Goal: Complete application form: Complete application form

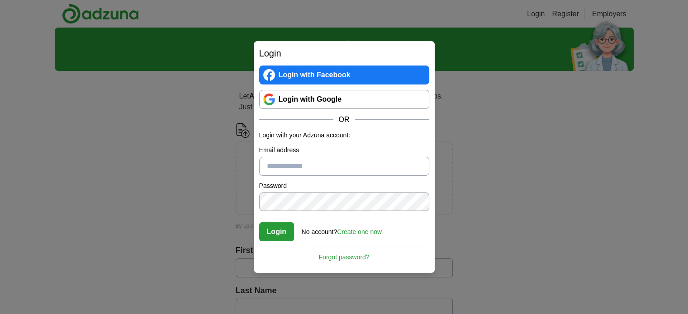
click at [329, 101] on link "Login with Google" at bounding box center [344, 99] width 170 height 19
click at [344, 102] on link "Login with Google" at bounding box center [344, 99] width 170 height 19
click at [307, 103] on link "Login with Google" at bounding box center [344, 99] width 170 height 19
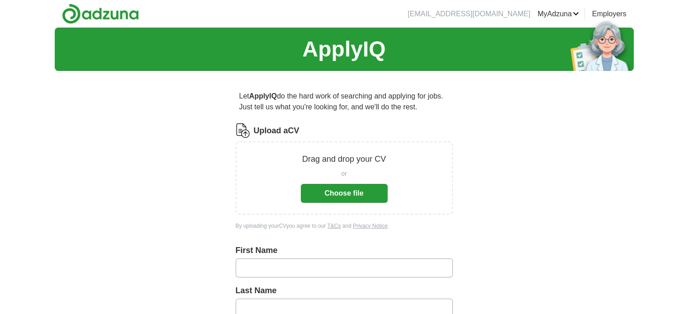
click at [360, 191] on button "Choose file" at bounding box center [344, 193] width 87 height 19
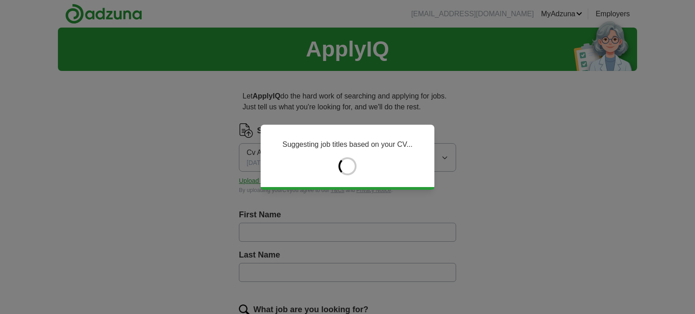
type input "******"
type input "****"
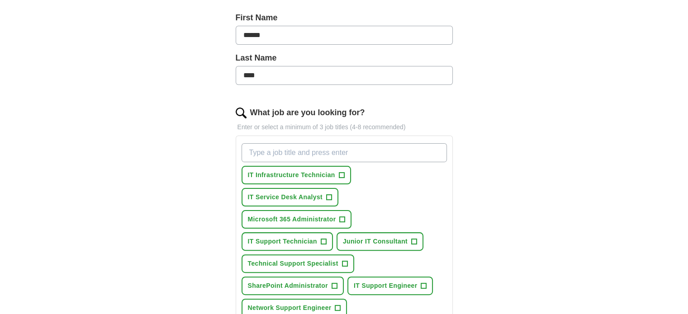
scroll to position [199, 0]
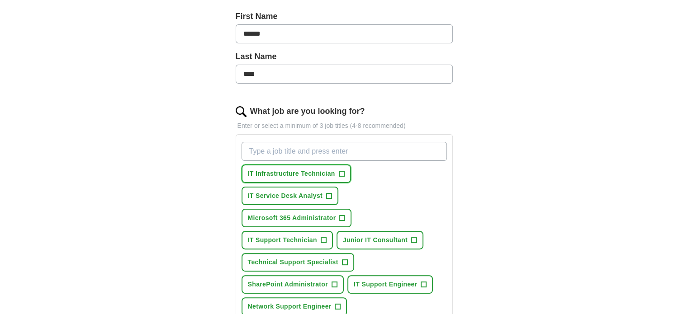
click at [300, 173] on span "IT Infrastructure Technician" at bounding box center [291, 174] width 87 height 10
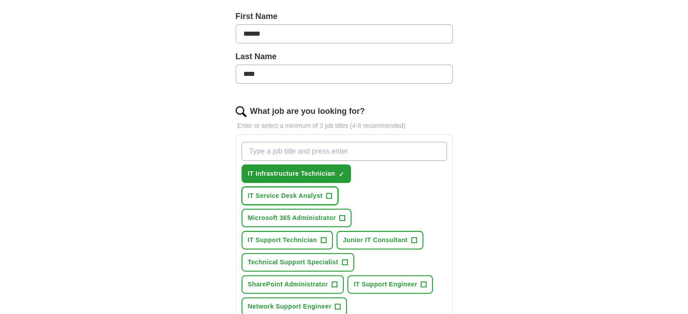
click at [287, 193] on span "IT Service Desk Analyst" at bounding box center [285, 196] width 75 height 10
click at [317, 236] on span "IT Support Technician" at bounding box center [282, 241] width 69 height 10
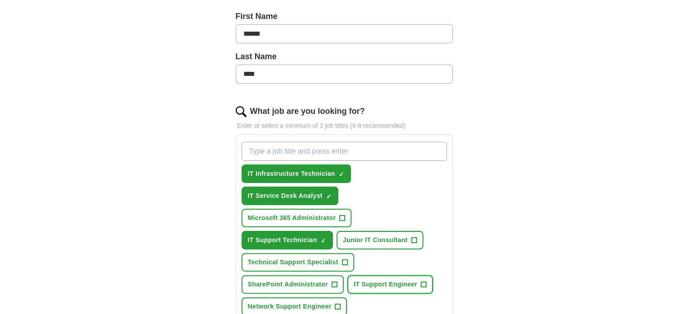
click at [380, 280] on span "IT Support Engineer" at bounding box center [385, 285] width 63 height 10
click at [338, 258] on span "Technical Support Specialist" at bounding box center [293, 263] width 90 height 10
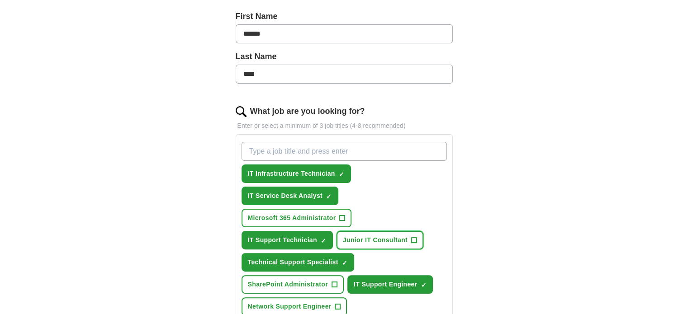
click at [343, 236] on span "Junior IT Consultant" at bounding box center [375, 241] width 65 height 10
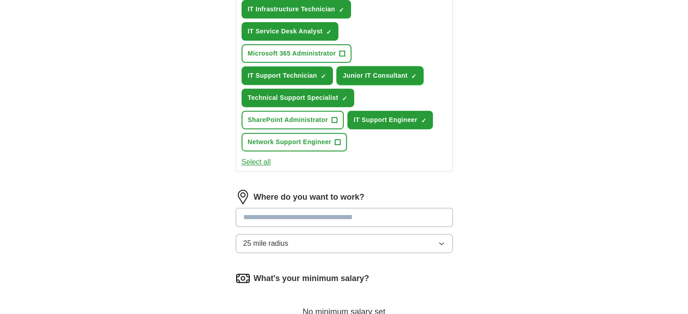
scroll to position [366, 0]
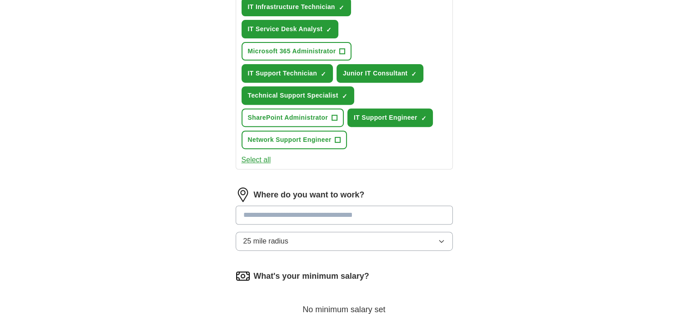
click at [399, 206] on input at bounding box center [344, 215] width 217 height 19
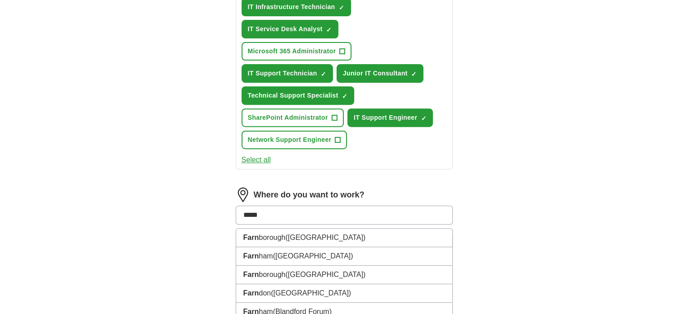
type input "******"
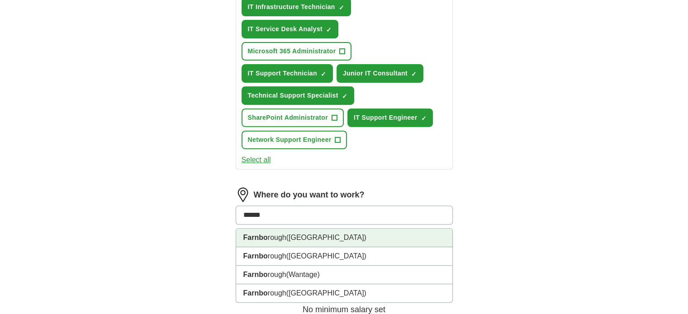
click at [314, 234] on span "(Hampshire)" at bounding box center [326, 238] width 80 height 8
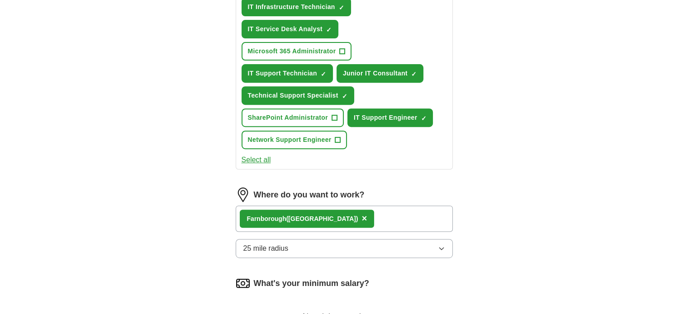
click at [364, 206] on div "Farnbo rough (Hampshire) ×" at bounding box center [344, 219] width 217 height 26
click at [351, 206] on div "Farnbo rough (Hampshire) ×" at bounding box center [344, 219] width 217 height 26
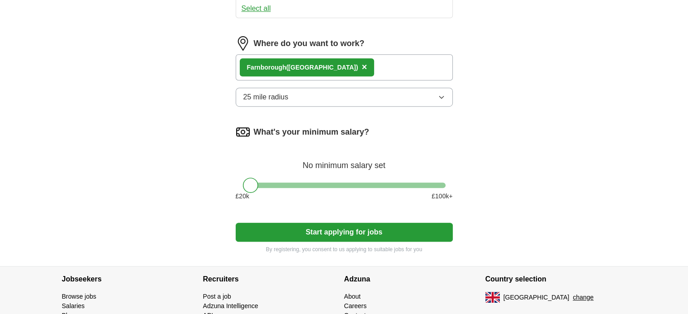
scroll to position [519, 0]
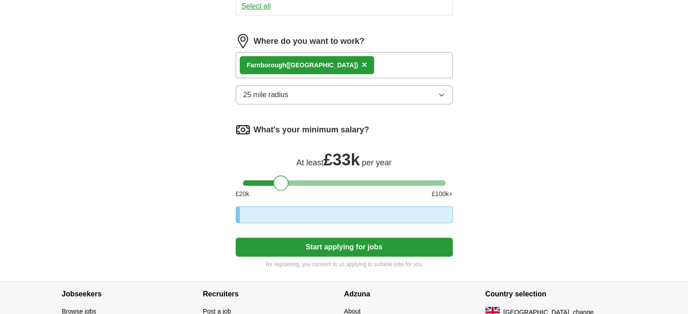
click at [280, 181] on div at bounding box center [344, 183] width 203 height 5
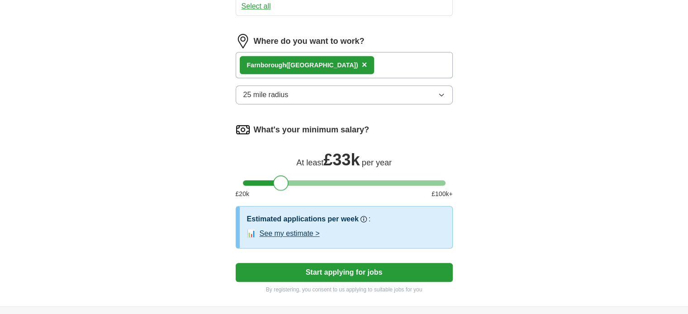
click at [298, 181] on div at bounding box center [344, 183] width 203 height 5
click at [291, 176] on div at bounding box center [297, 183] width 15 height 15
click at [289, 181] on div at bounding box center [344, 183] width 203 height 5
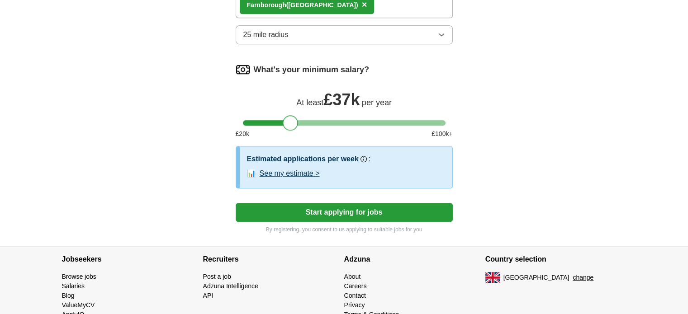
scroll to position [579, 0]
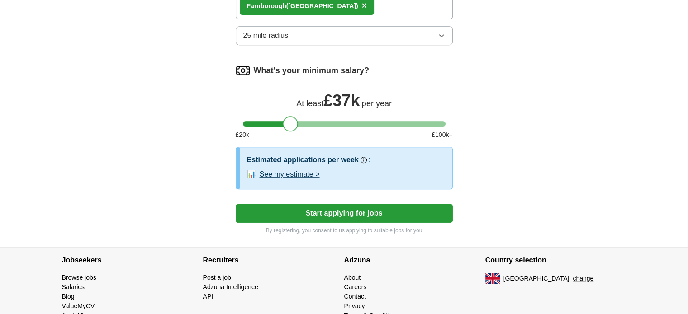
click at [363, 204] on button "Start applying for jobs" at bounding box center [344, 213] width 217 height 19
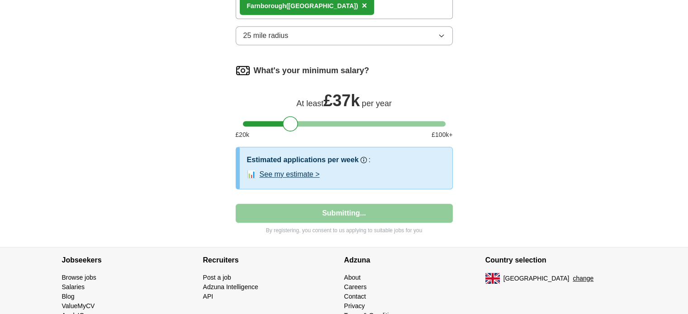
select select "**"
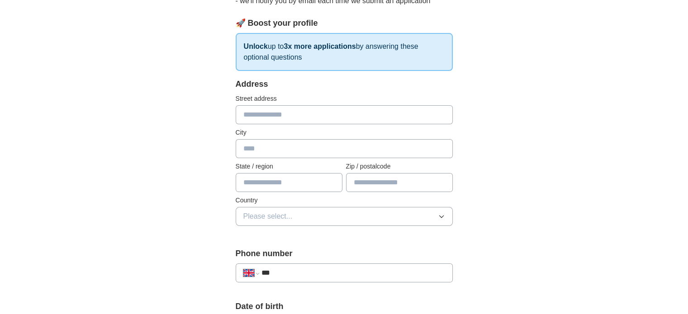
scroll to position [130, 0]
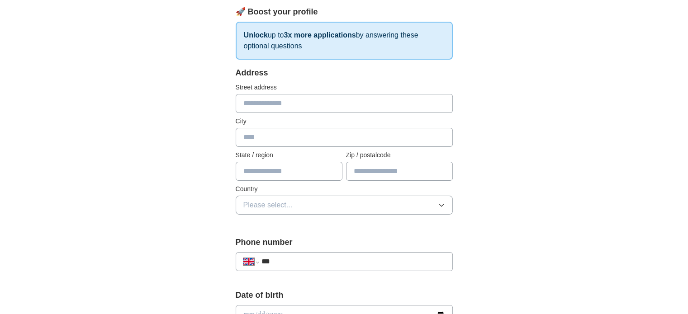
click at [311, 262] on input "***" at bounding box center [353, 262] width 184 height 11
type input "**********"
type input "********"
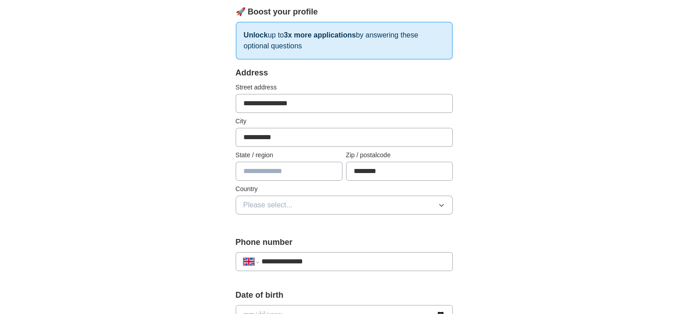
click at [442, 207] on icon "button" at bounding box center [441, 205] width 7 height 7
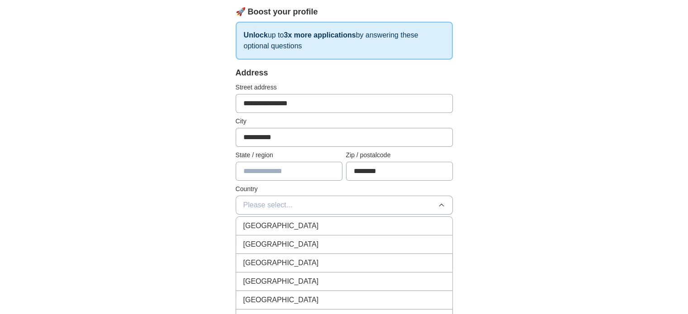
click at [350, 222] on div "[GEOGRAPHIC_DATA]" at bounding box center [344, 226] width 202 height 11
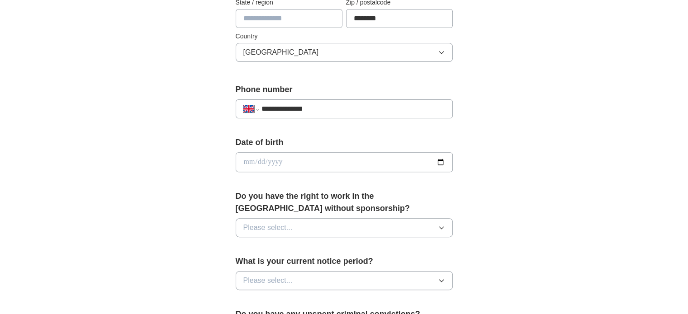
scroll to position [319, 0]
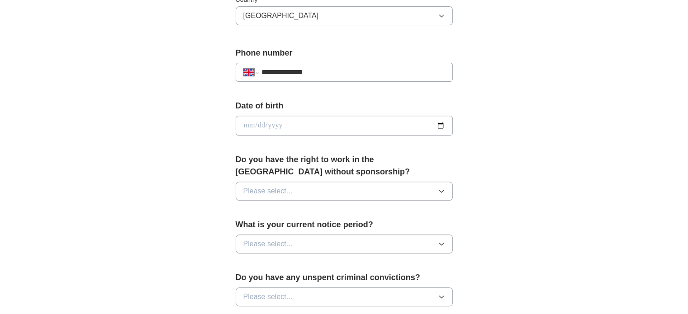
click at [442, 188] on icon "button" at bounding box center [441, 191] width 7 height 7
click at [304, 213] on div "Yes" at bounding box center [344, 212] width 202 height 11
click at [433, 246] on button "Please select..." at bounding box center [344, 244] width 217 height 19
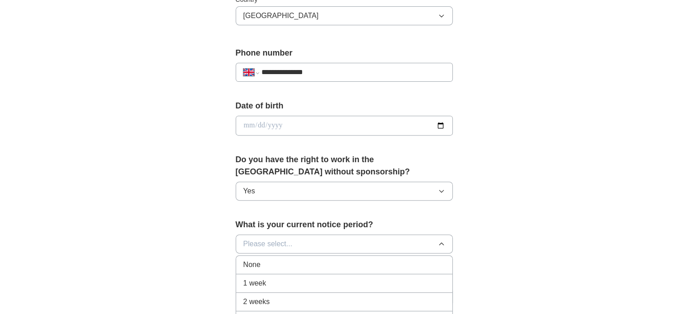
click at [306, 264] on div "None" at bounding box center [344, 265] width 202 height 11
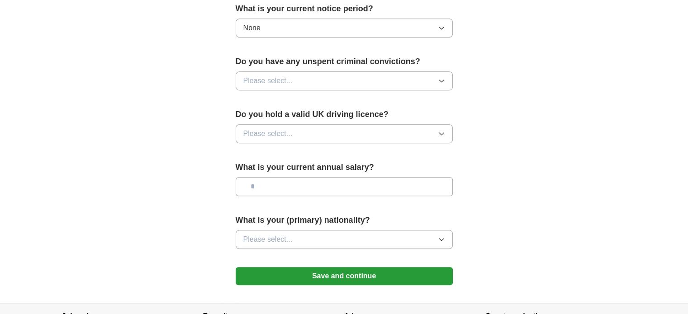
scroll to position [542, 0]
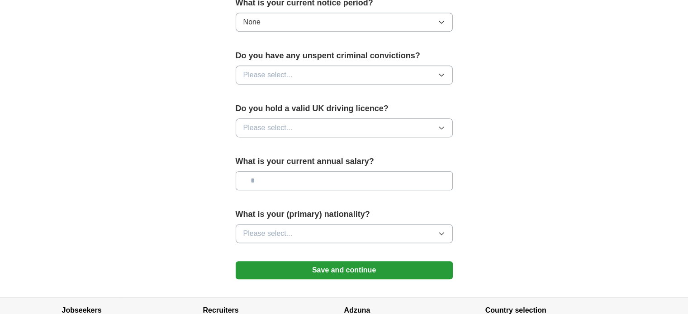
click at [447, 73] on button "Please select..." at bounding box center [344, 75] width 217 height 19
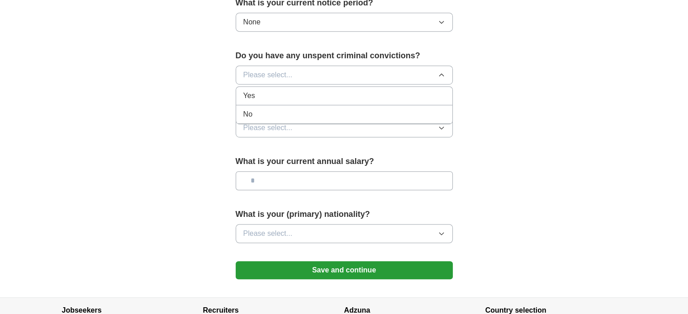
click at [311, 109] on div "No" at bounding box center [344, 114] width 202 height 11
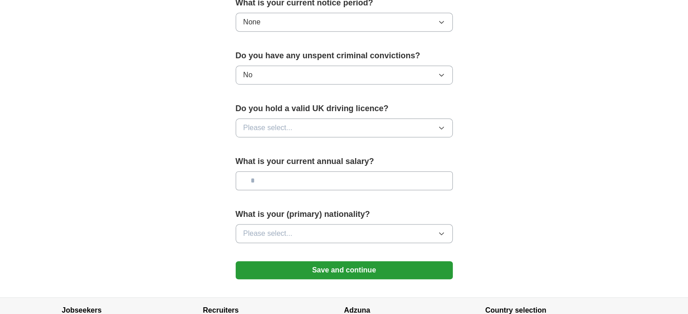
click at [436, 125] on button "Please select..." at bounding box center [344, 128] width 217 height 19
click at [280, 148] on div "Yes" at bounding box center [344, 148] width 202 height 11
click at [335, 184] on input "text" at bounding box center [344, 180] width 217 height 19
type input "*******"
click at [443, 230] on icon "button" at bounding box center [441, 233] width 7 height 7
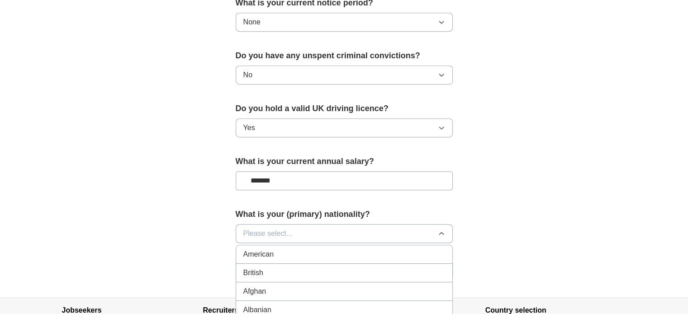
click at [313, 269] on div "British" at bounding box center [344, 273] width 202 height 11
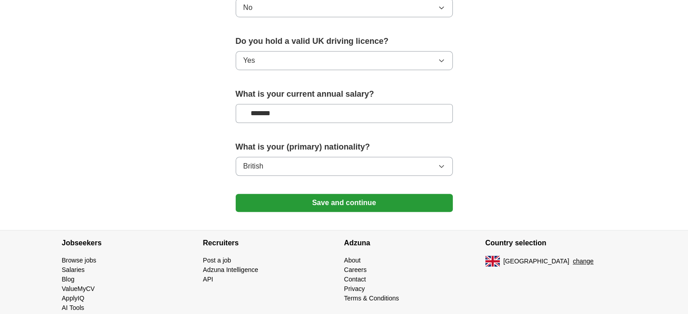
scroll to position [610, 0]
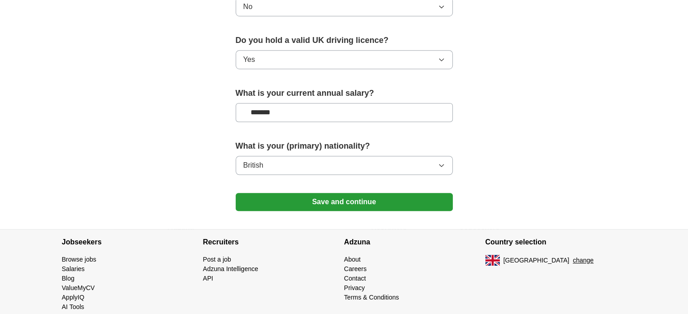
click at [333, 194] on button "Save and continue" at bounding box center [344, 202] width 217 height 18
